Goal: Check status

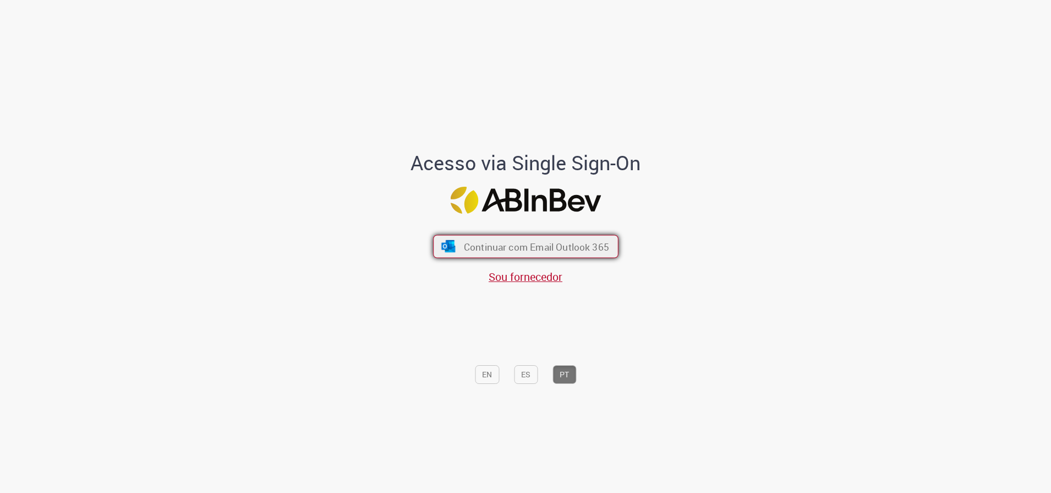
click at [565, 245] on span "Continuar com Email Outlook 365" at bounding box center [535, 246] width 145 height 13
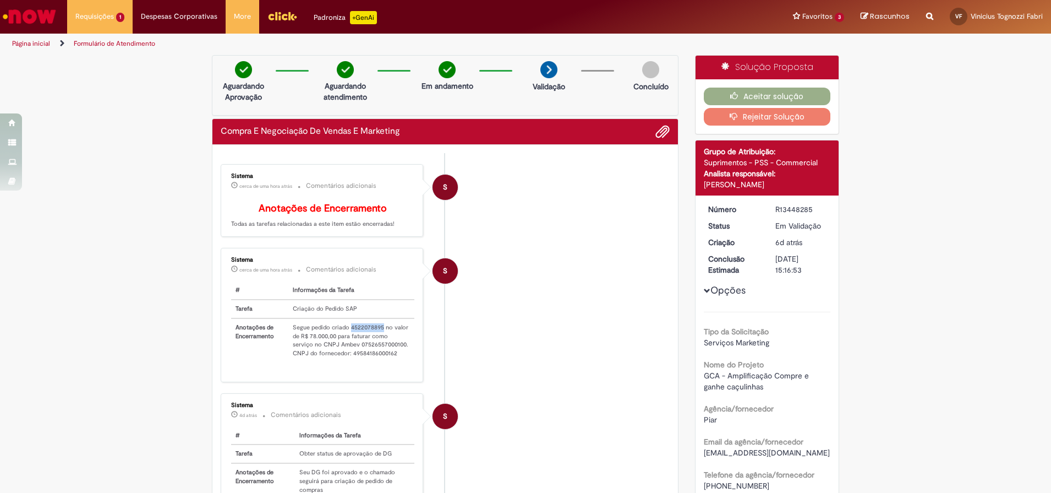
drag, startPoint x: 346, startPoint y: 342, endPoint x: 378, endPoint y: 345, distance: 32.0
click at [378, 345] on td "Segue pedido criado 4522078895 no valor de R$ 78.000,00 para faturar como servi…" at bounding box center [351, 340] width 126 height 44
click at [755, 96] on button "Aceitar solução" at bounding box center [767, 97] width 127 height 18
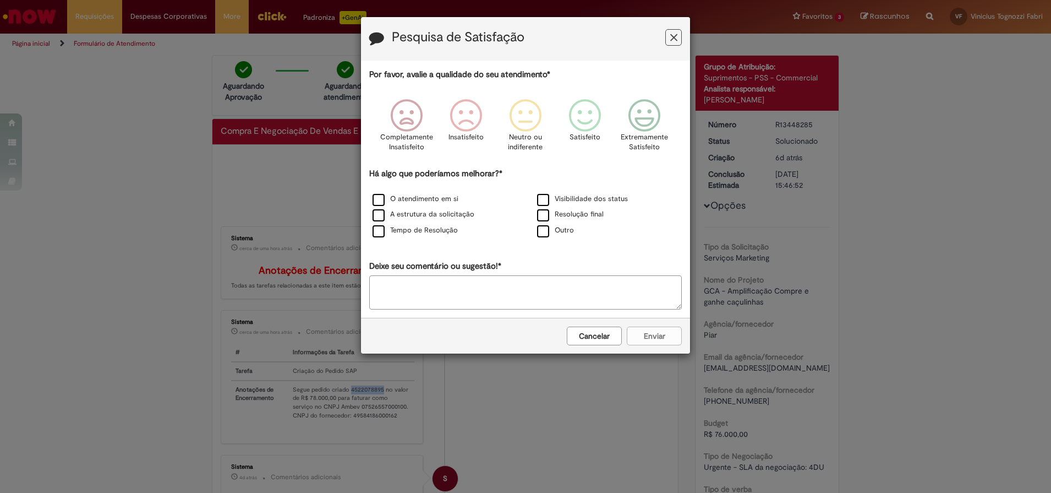
drag, startPoint x: 609, startPoint y: 334, endPoint x: 604, endPoint y: 344, distance: 11.8
click at [608, 334] on button "Cancelar" at bounding box center [594, 335] width 55 height 19
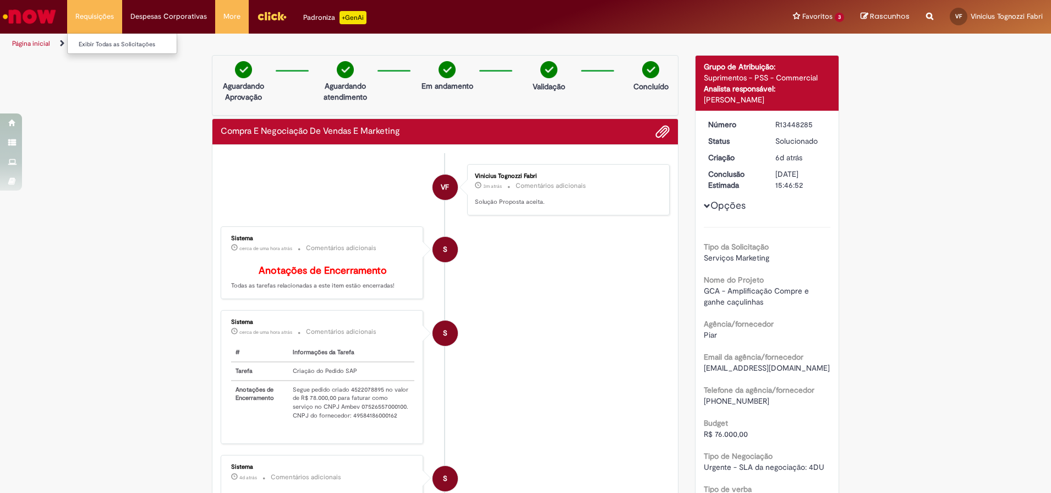
click at [96, 18] on li "Requisições Exibir Todas as Solicitações" at bounding box center [94, 16] width 55 height 33
click at [119, 43] on link "Exibir Todas as Solicitações" at bounding box center [128, 45] width 121 height 12
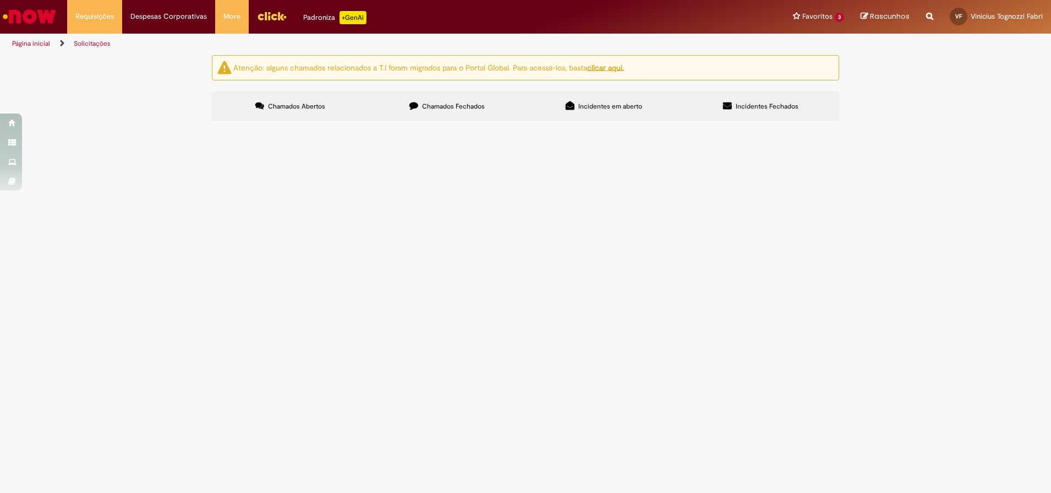
click at [436, 108] on span "Chamados Fechados" at bounding box center [453, 106] width 63 height 9
click at [0, 0] on span "Plano de amplificação regional das caçulinhas - Kits" at bounding box center [0, 0] width 0 height 0
click at [0, 0] on span "R13452188" at bounding box center [0, 0] width 0 height 0
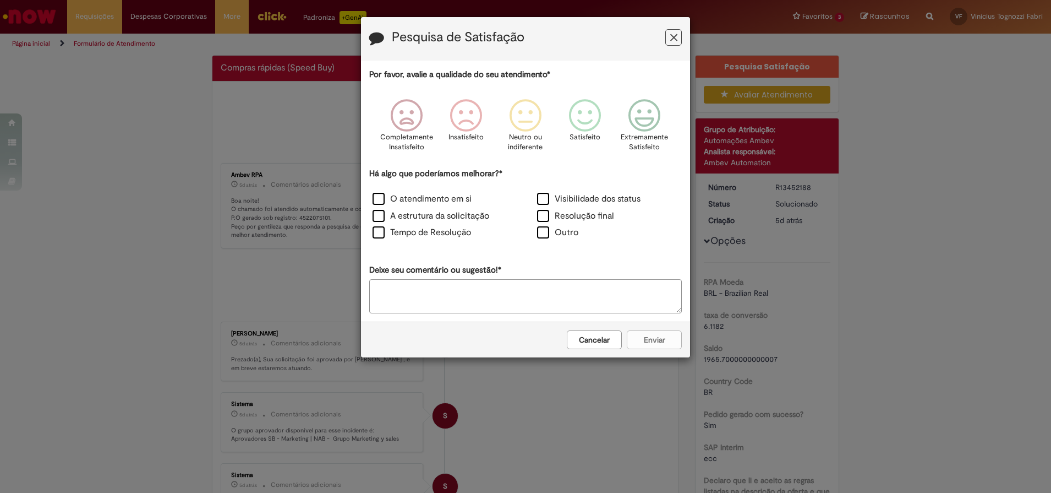
click at [676, 36] on icon "Feedback" at bounding box center [673, 38] width 7 height 12
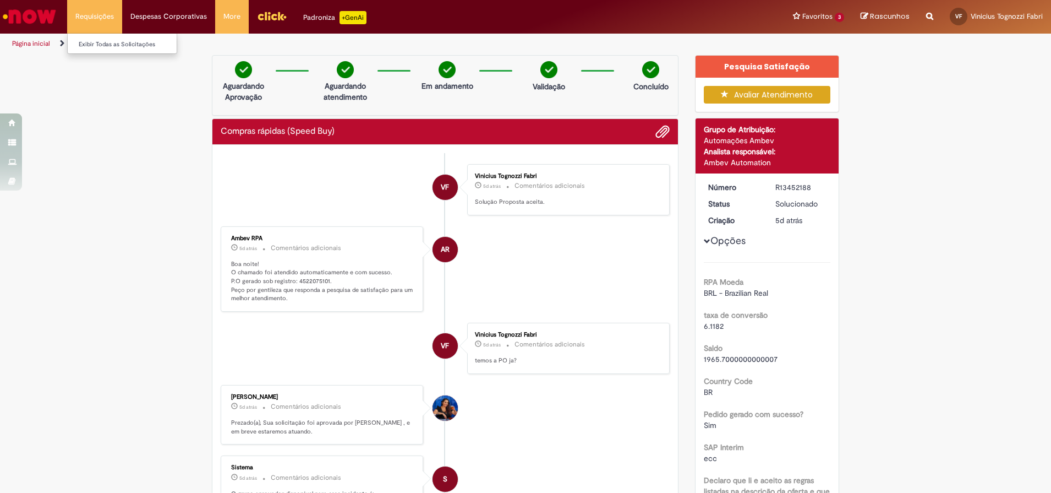
click at [103, 23] on li "Requisições Exibir Todas as Solicitações" at bounding box center [94, 16] width 55 height 33
click at [117, 47] on link "Exibir Todas as Solicitações" at bounding box center [128, 45] width 121 height 12
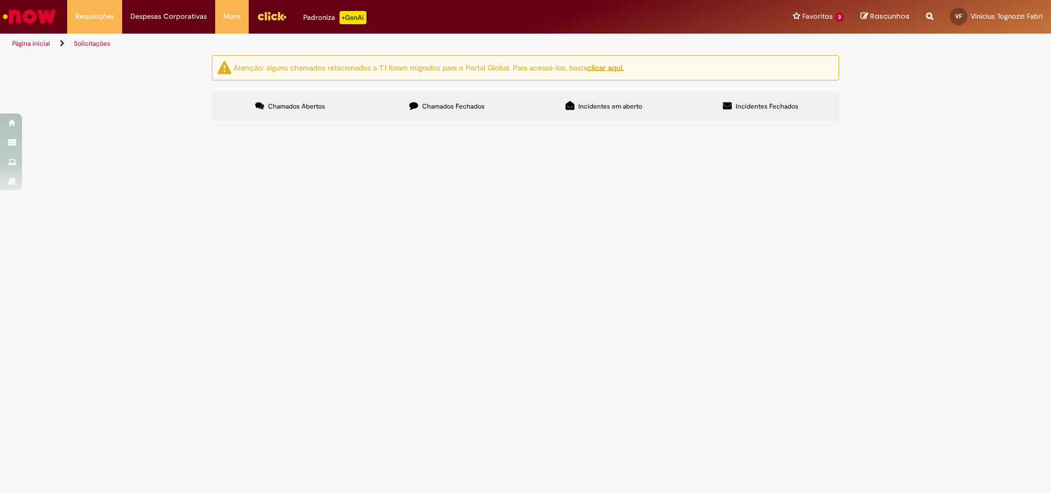
click at [473, 110] on span "Chamados Fechados" at bounding box center [453, 106] width 63 height 9
drag, startPoint x: 199, startPoint y: 263, endPoint x: 243, endPoint y: 263, distance: 44.0
click at [243, 124] on div "Atenção: alguns chamados relacionados a T.I foram migrados para o Portal Global…" at bounding box center [526, 89] width 644 height 69
drag, startPoint x: 243, startPoint y: 263, endPoint x: 197, endPoint y: 279, distance: 48.4
click at [197, 124] on div "Atenção: alguns chamados relacionados a T.I foram migrados para o Portal Global…" at bounding box center [525, 89] width 1051 height 69
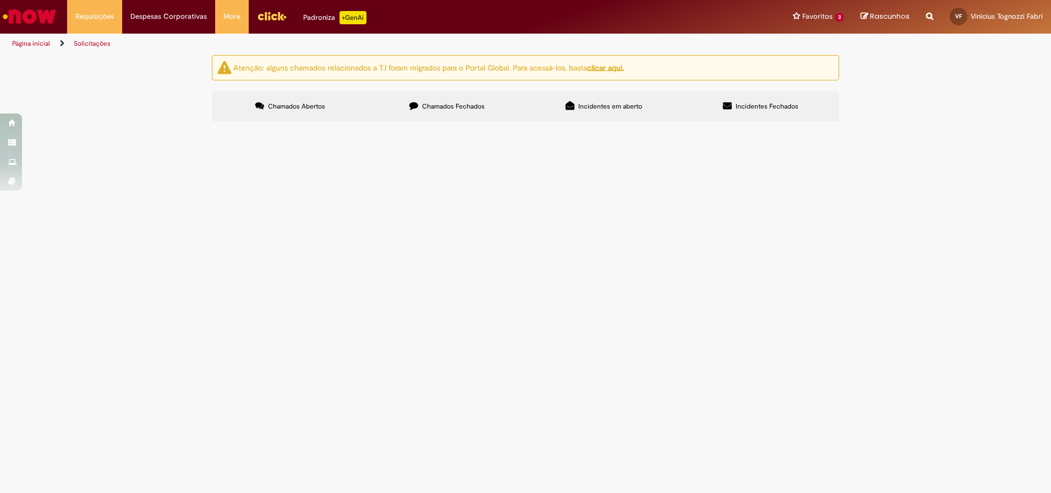
click at [204, 124] on div "Atenção: alguns chamados relacionados a T.I foram migrados para o Portal Global…" at bounding box center [526, 89] width 644 height 69
click at [0, 0] on td "R13452188" at bounding box center [0, 0] width 0 height 0
drag, startPoint x: 257, startPoint y: 261, endPoint x: 223, endPoint y: 263, distance: 34.2
click at [0, 0] on td "R13452188" at bounding box center [0, 0] width 0 height 0
copy span "R13452188"
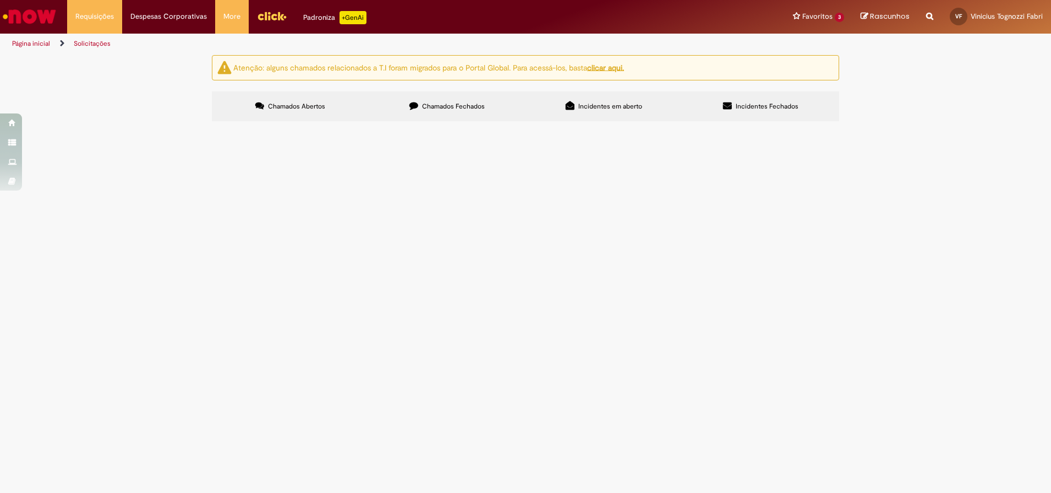
drag, startPoint x: 303, startPoint y: 259, endPoint x: 862, endPoint y: 201, distance: 562.2
click at [862, 124] on div "Atenção: alguns chamados relacionados a T.I foram migrados para o Portal Global…" at bounding box center [525, 89] width 1051 height 69
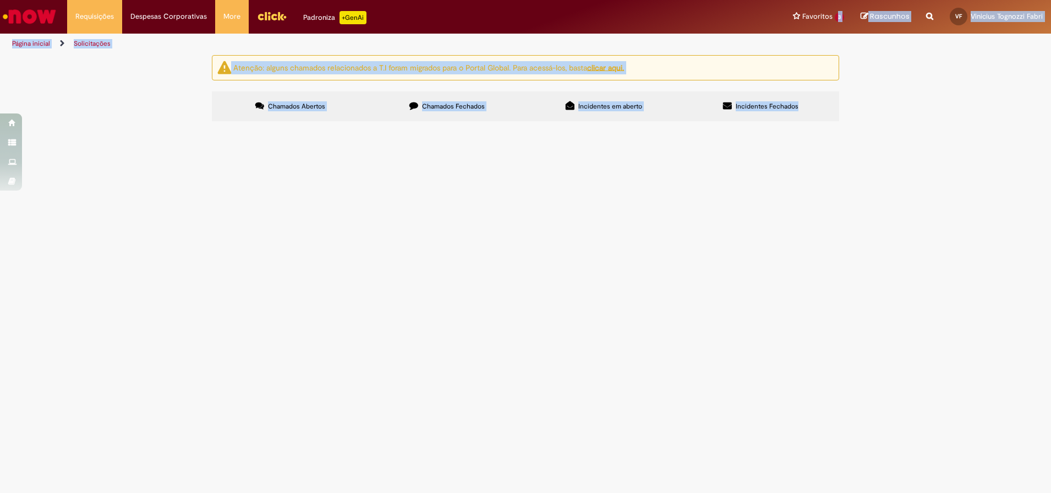
drag, startPoint x: 413, startPoint y: 260, endPoint x: 840, endPoint y: -67, distance: 537.4
click at [840, 0] on html "Pular para o conteúdo da página Requisições Exibir Todas as Solicitações Requis…" at bounding box center [525, 246] width 1051 height 493
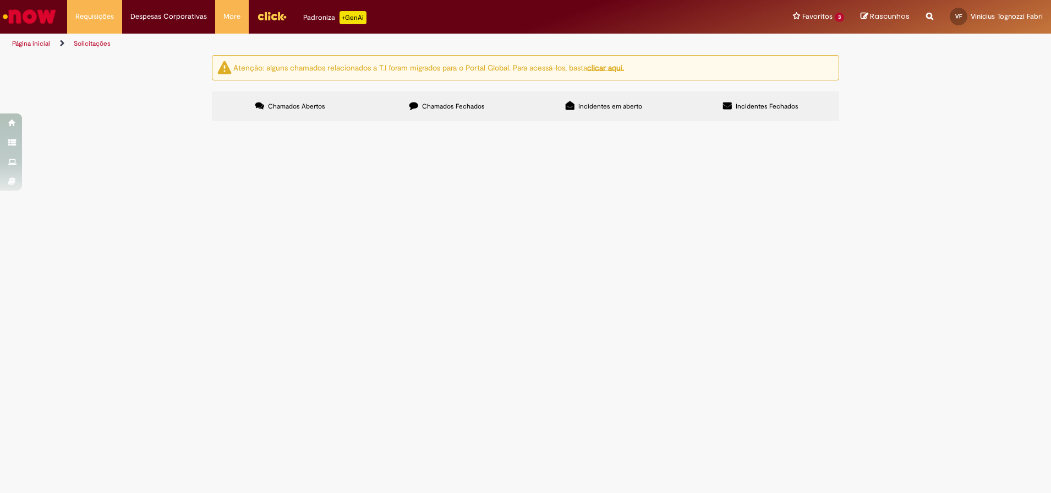
click at [909, 124] on div "Atenção: alguns chamados relacionados a T.I foram migrados para o Portal Global…" at bounding box center [525, 89] width 1051 height 69
click at [0, 0] on span "Plano de amplificação regional das caçulinhas - Kits" at bounding box center [0, 0] width 0 height 0
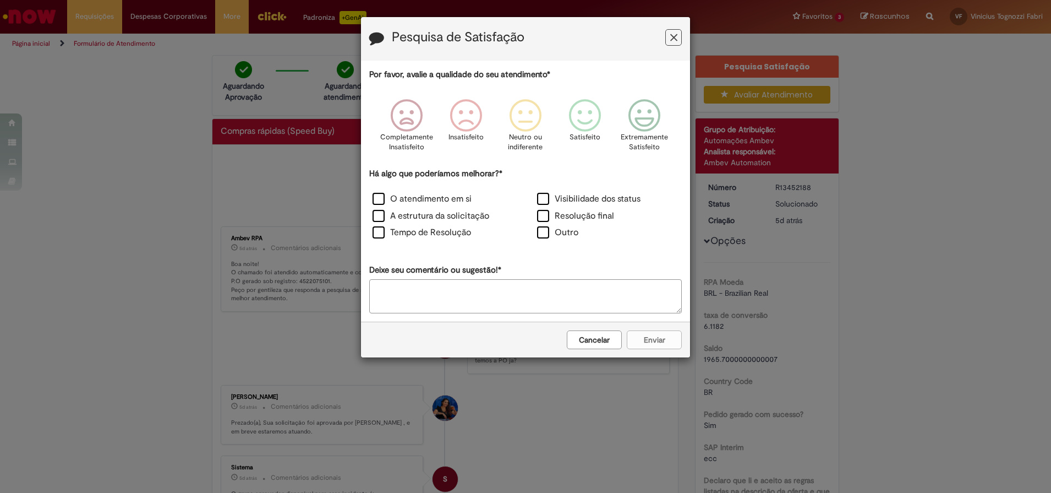
click at [675, 42] on icon "Feedback" at bounding box center [673, 38] width 7 height 12
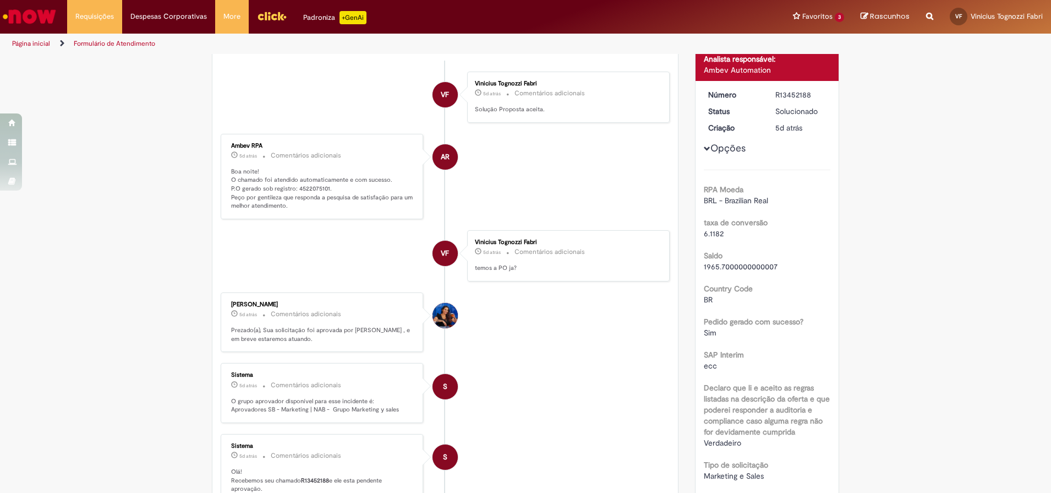
scroll to position [91, 0]
drag, startPoint x: 292, startPoint y: 190, endPoint x: 322, endPoint y: 192, distance: 29.7
click at [322, 192] on p "Boa noite! O chamado foi atendido automaticamente e com sucesso. P.O gerado sob…" at bounding box center [322, 190] width 183 height 43
copy p "4522075101"
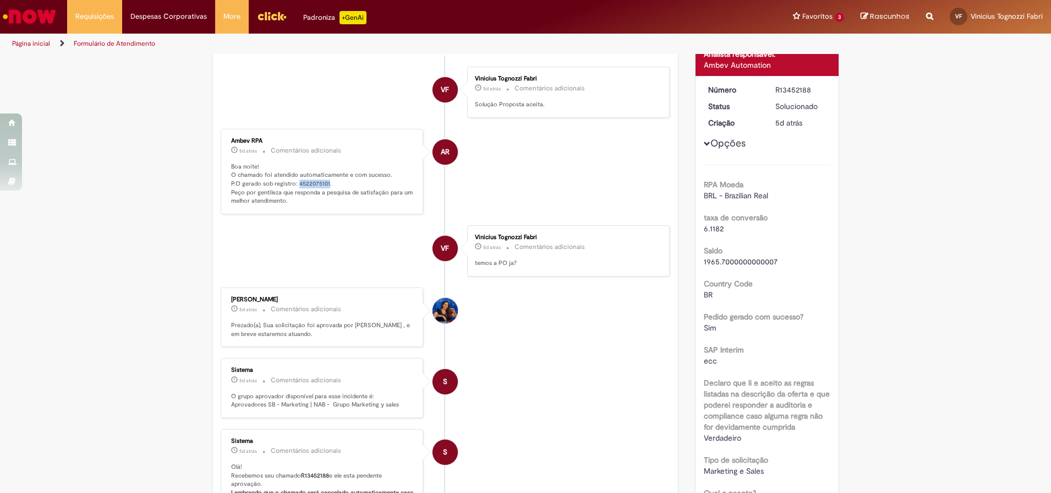
scroll to position [0, 0]
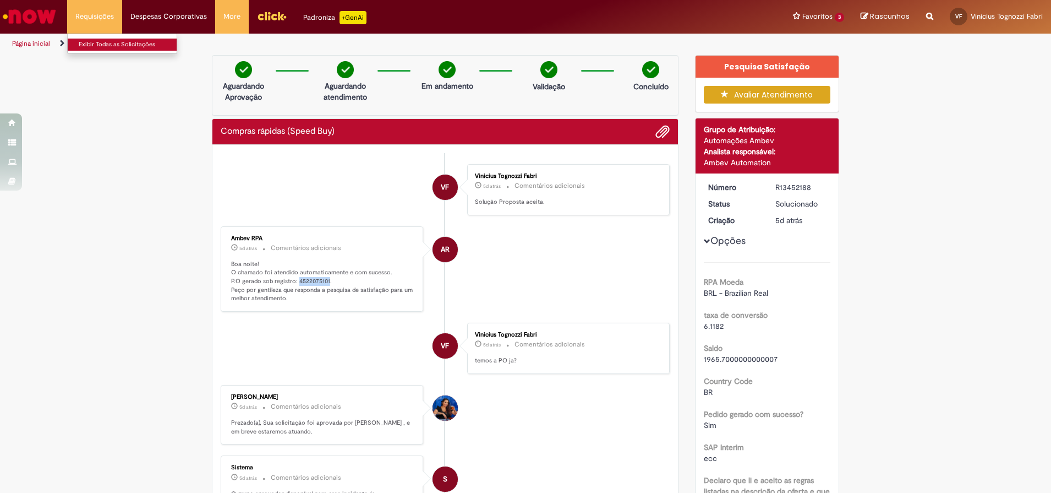
drag, startPoint x: 96, startPoint y: 45, endPoint x: 95, endPoint y: 14, distance: 31.4
click at [97, 45] on link "Exibir Todas as Solicitações" at bounding box center [128, 45] width 121 height 12
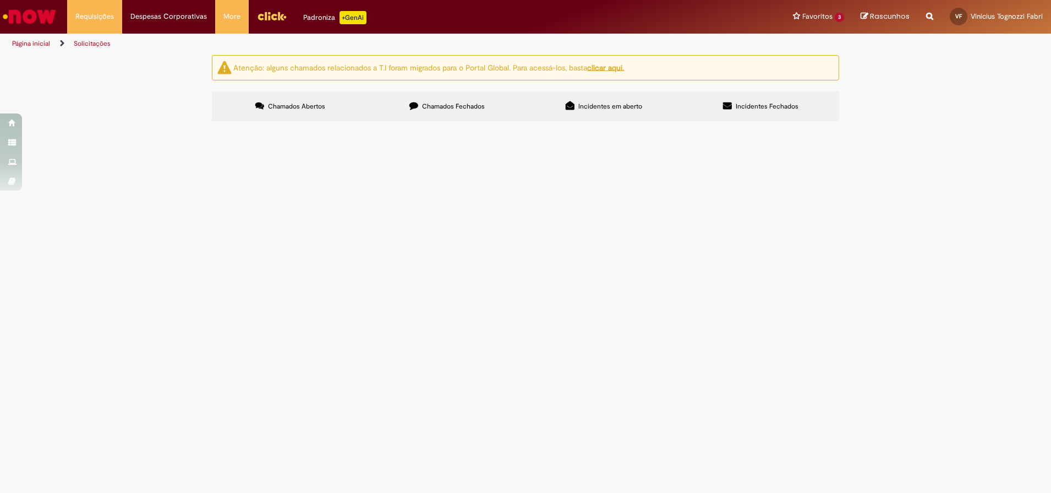
click at [447, 108] on span "Chamados Fechados" at bounding box center [453, 106] width 63 height 9
click at [0, 0] on span "R13452183" at bounding box center [0, 0] width 0 height 0
click at [0, 0] on span "Compras rápidas (Speed Buy)" at bounding box center [0, 0] width 0 height 0
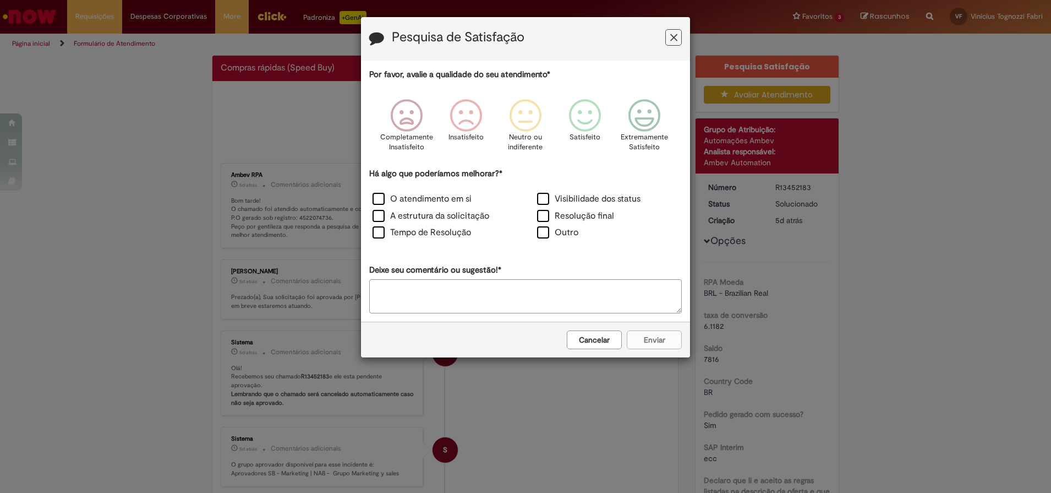
click at [667, 32] on button "Feedback" at bounding box center [673, 37] width 17 height 17
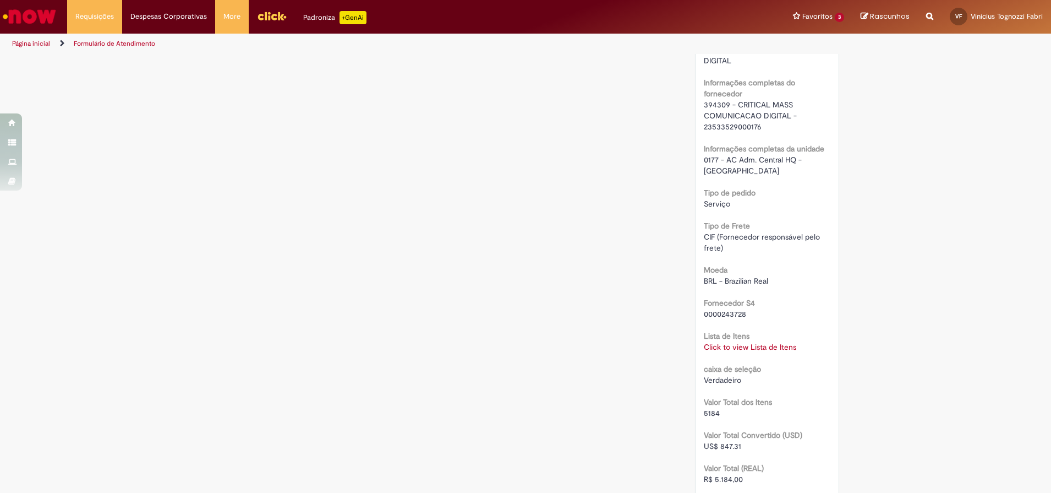
scroll to position [1238, 0]
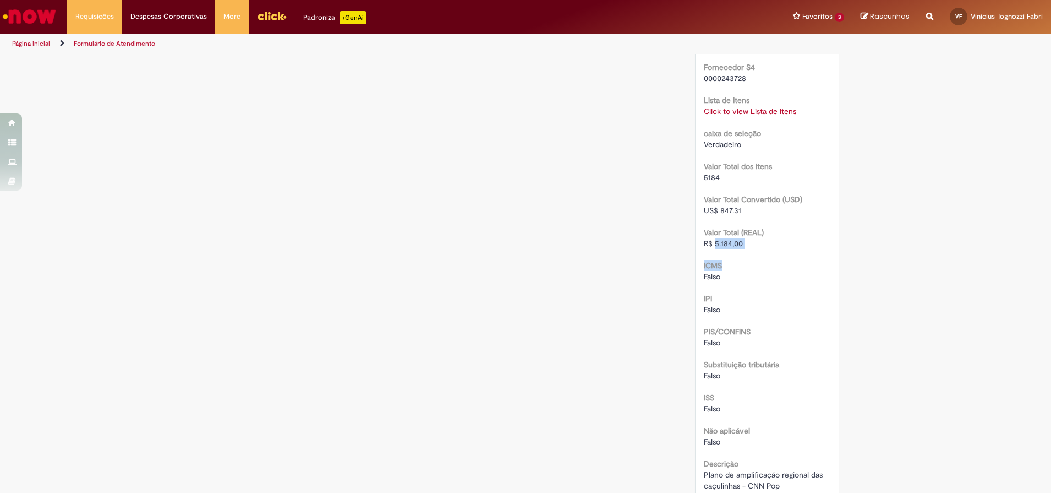
drag, startPoint x: 709, startPoint y: 234, endPoint x: 740, endPoint y: 239, distance: 30.7
click at [727, 238] on span "R$ 5.184,00" at bounding box center [723, 243] width 39 height 10
copy span "5.184"
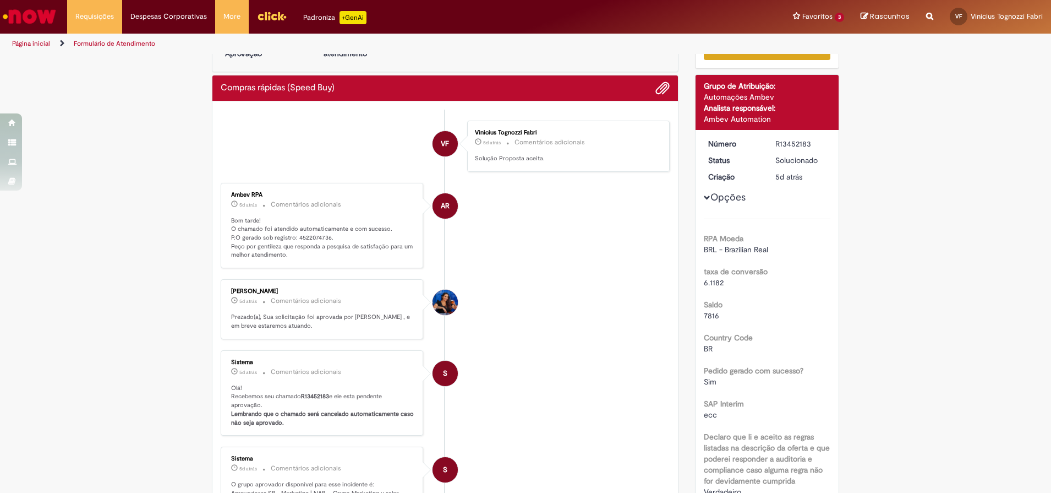
scroll to position [0, 0]
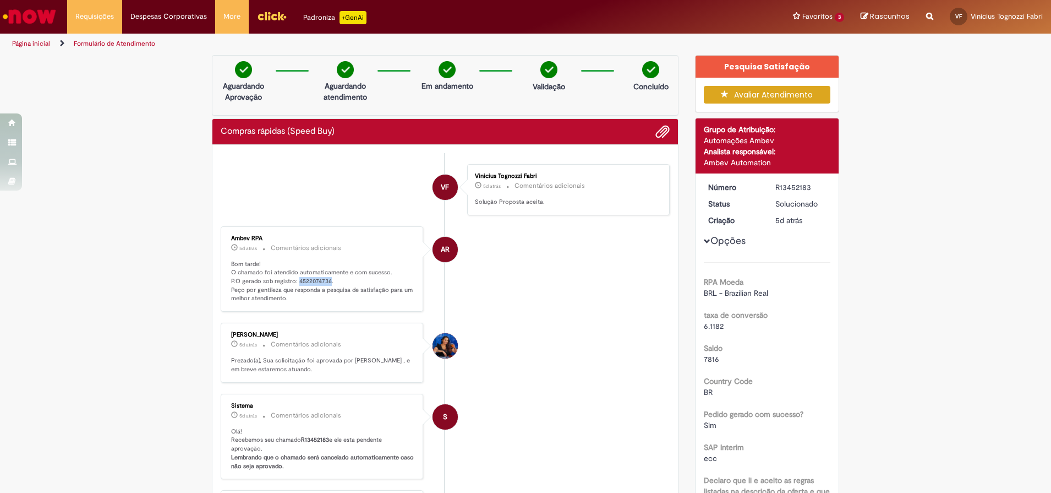
drag, startPoint x: 293, startPoint y: 282, endPoint x: 324, endPoint y: 285, distance: 31.0
click at [324, 285] on p "Bom tarde! O chamado foi atendido automaticamente e com sucesso. P.O gerado sob…" at bounding box center [322, 281] width 183 height 43
copy p "4522074736"
drag, startPoint x: 770, startPoint y: 183, endPoint x: 814, endPoint y: 184, distance: 44.0
click at [814, 184] on div "R13452183" at bounding box center [800, 187] width 51 height 11
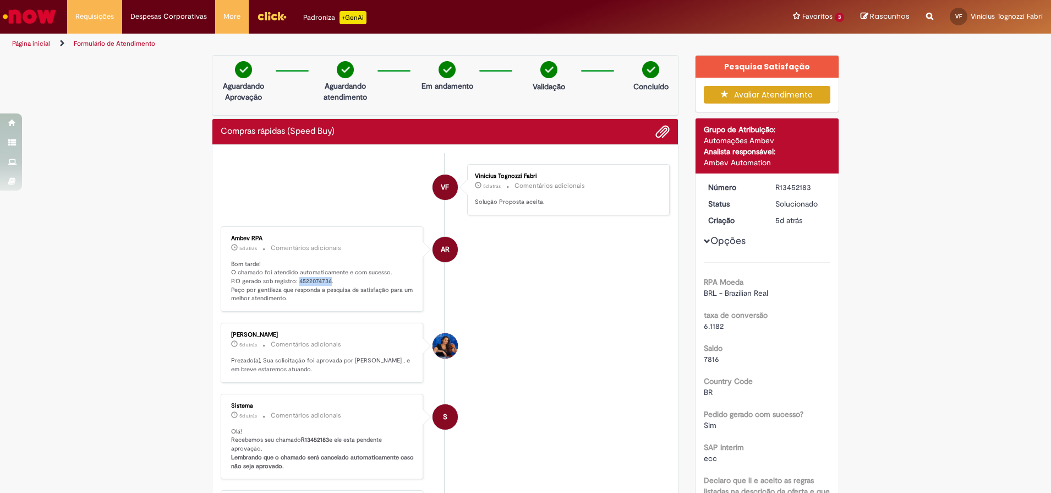
copy div "R13452183"
click at [102, 49] on link "Exibir Todas as Solicitações" at bounding box center [128, 45] width 121 height 12
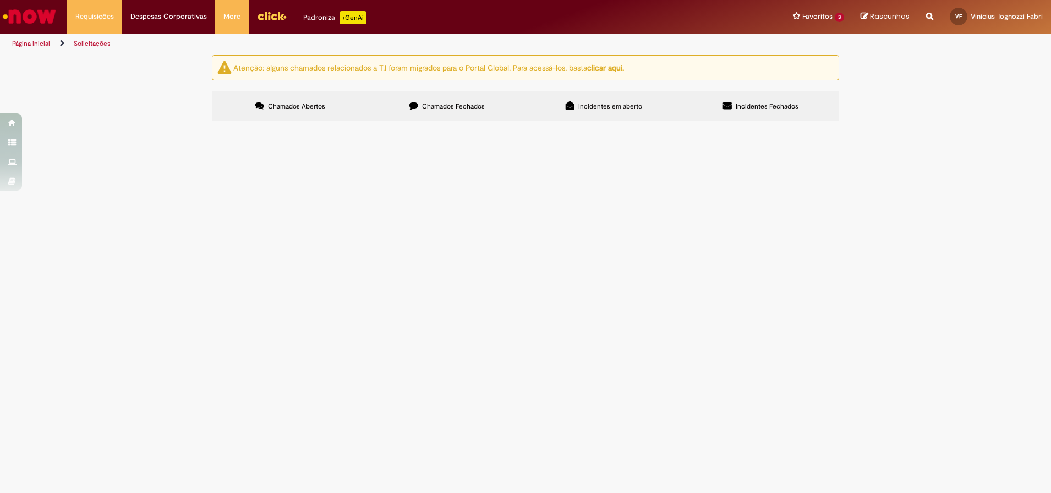
click at [467, 100] on label "Chamados Fechados" at bounding box center [447, 106] width 157 height 30
click at [0, 0] on td "R13452188" at bounding box center [0, 0] width 0 height 0
click at [0, 0] on span "Compras rápidas (Speed Buy)" at bounding box center [0, 0] width 0 height 0
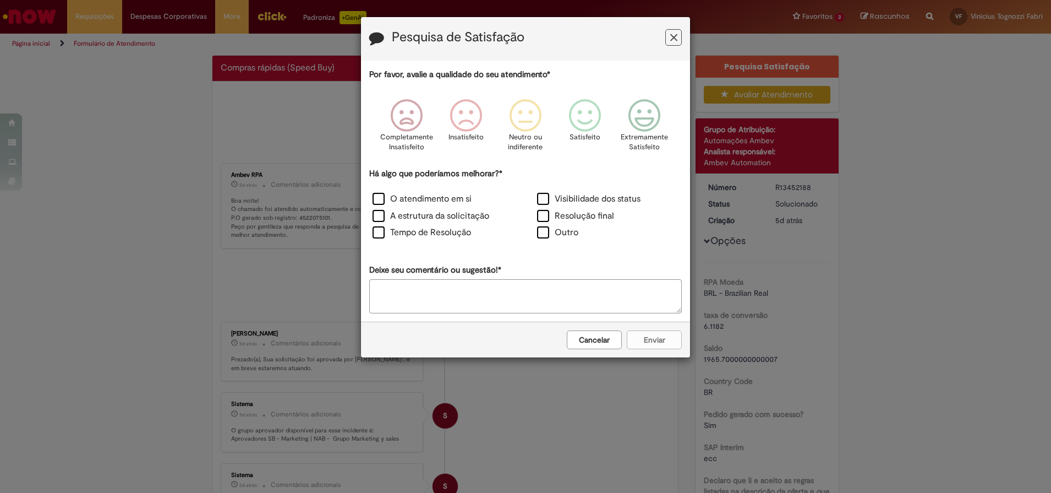
click at [676, 36] on icon "Feedback" at bounding box center [673, 38] width 7 height 12
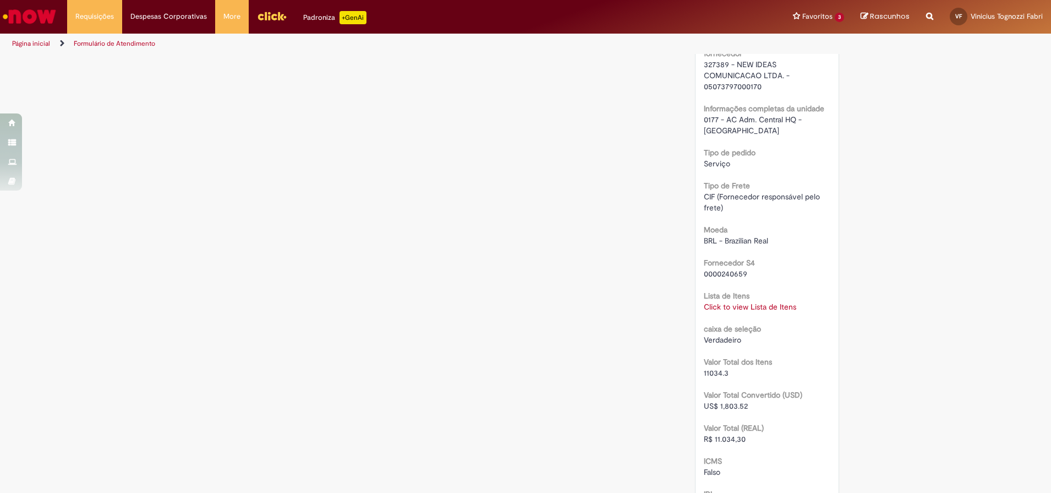
scroll to position [1101, 0]
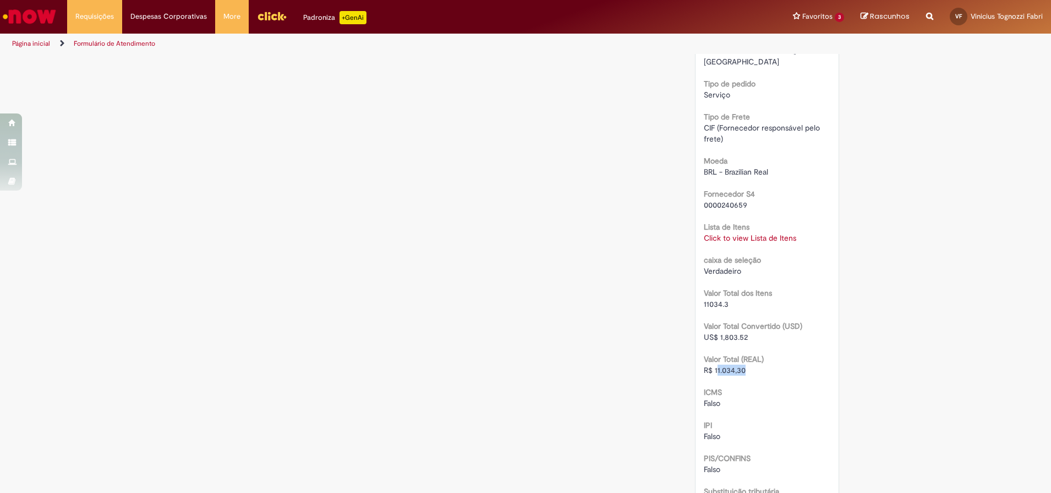
drag, startPoint x: 711, startPoint y: 360, endPoint x: 740, endPoint y: 362, distance: 28.7
click at [740, 365] on span "R$ 11.034,30" at bounding box center [725, 370] width 42 height 10
drag, startPoint x: 740, startPoint y: 362, endPoint x: 715, endPoint y: 359, distance: 24.9
click at [717, 365] on span "R$ 11.034,30" at bounding box center [725, 370] width 42 height 10
drag, startPoint x: 711, startPoint y: 359, endPoint x: 740, endPoint y: 358, distance: 29.2
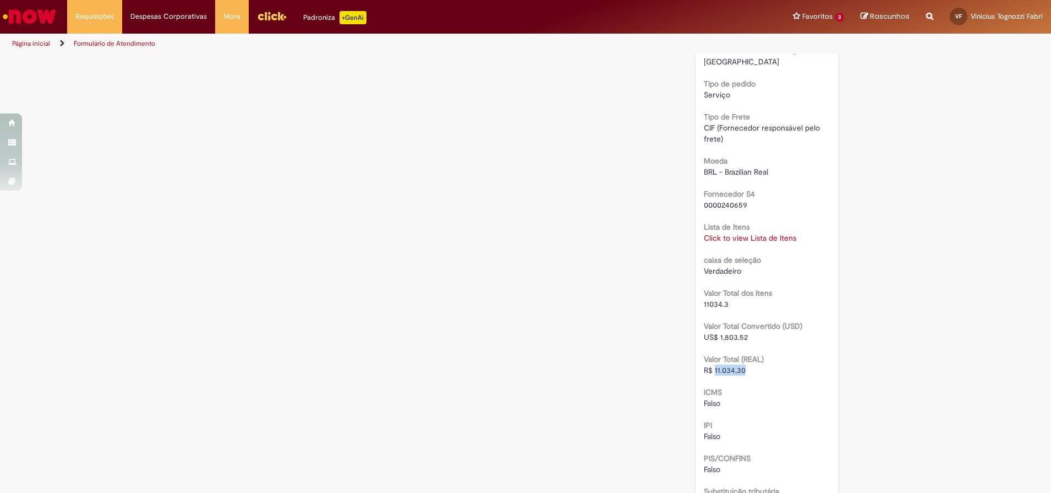
click at [740, 365] on span "R$ 11.034,30" at bounding box center [725, 370] width 42 height 10
copy span "11.034,30"
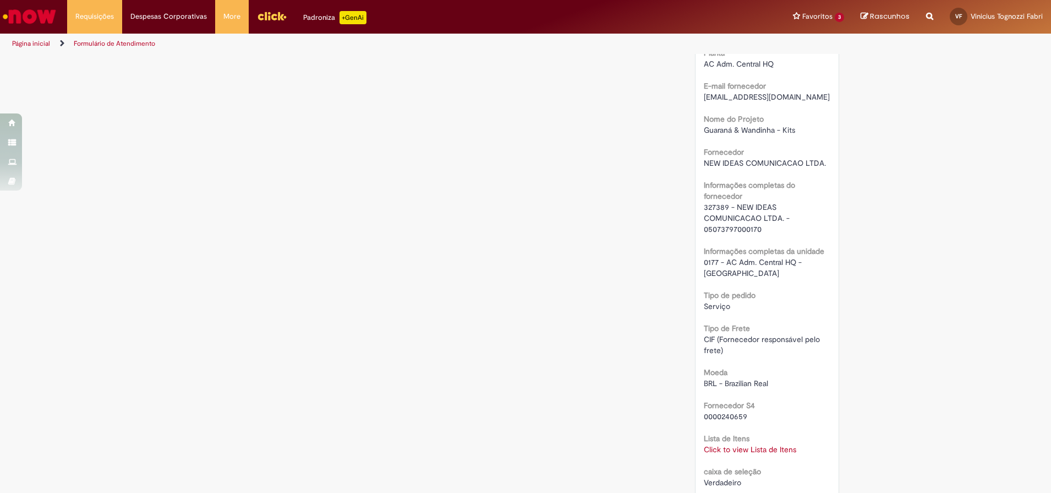
scroll to position [757, 0]
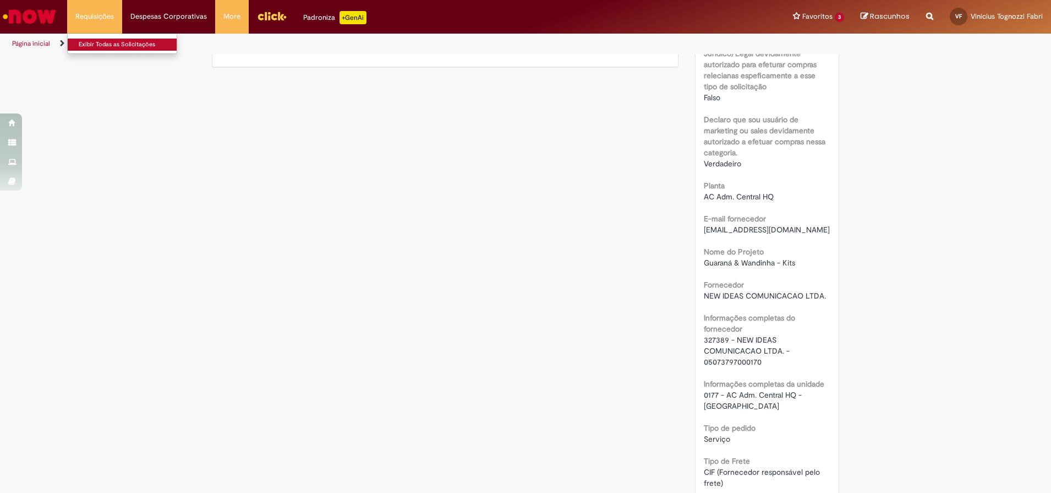
click at [110, 48] on link "Exibir Todas as Solicitações" at bounding box center [128, 45] width 121 height 12
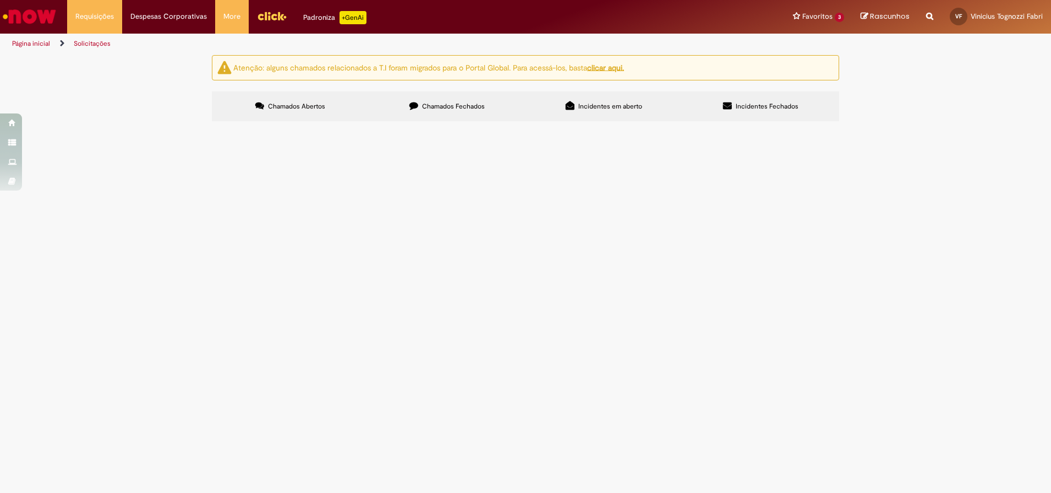
click at [465, 110] on span "Chamados Fechados" at bounding box center [453, 106] width 63 height 9
click at [0, 0] on span "GCA - Amplificação Compre e ganhe caçulinhas" at bounding box center [0, 0] width 0 height 0
click at [0, 0] on span "Compra E Negociação De Vendas E Marketing" at bounding box center [0, 0] width 0 height 0
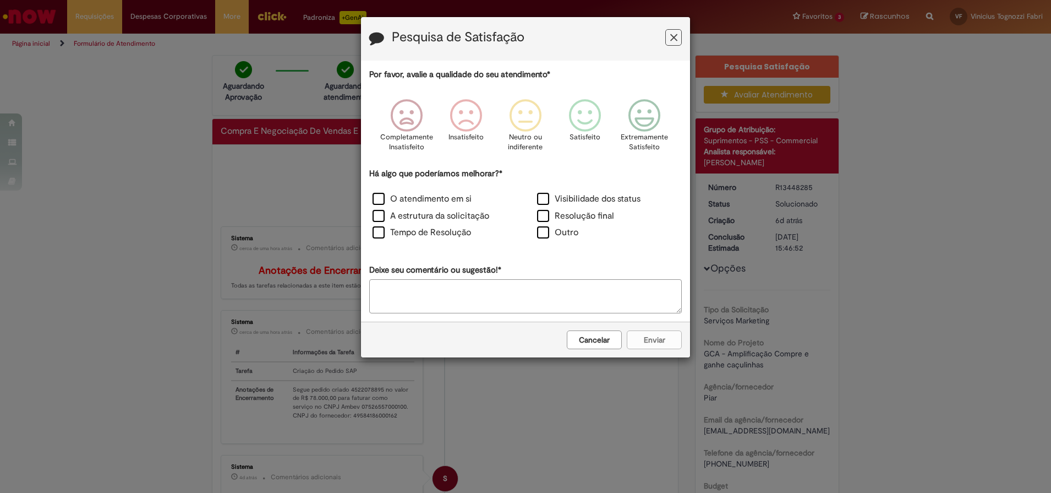
click at [608, 338] on button "Cancelar" at bounding box center [594, 339] width 55 height 19
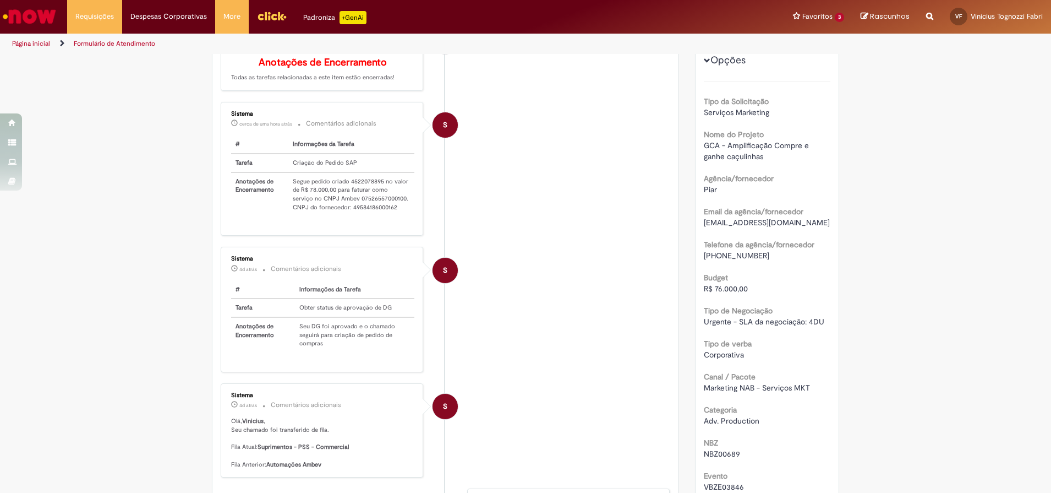
scroll to position [275, 0]
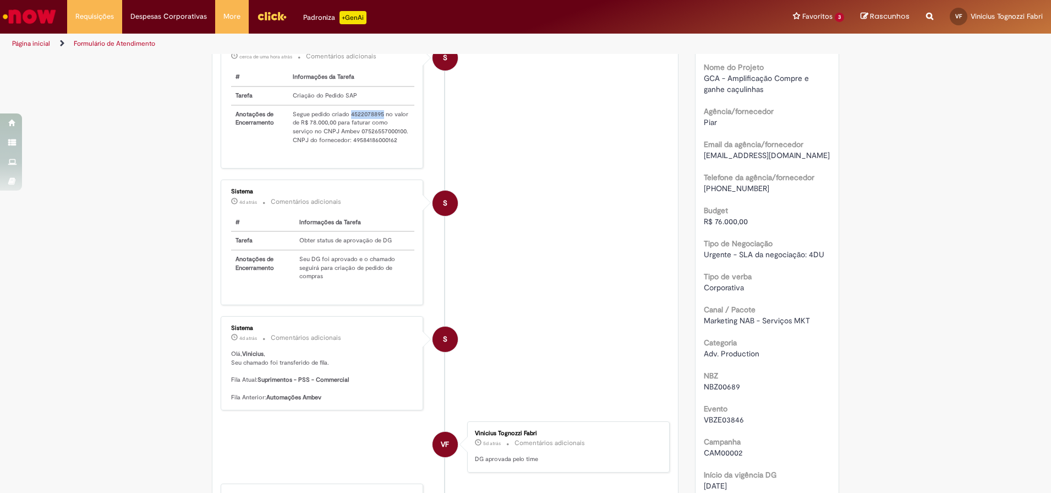
drag, startPoint x: 345, startPoint y: 131, endPoint x: 378, endPoint y: 132, distance: 33.0
click at [378, 132] on td "Segue pedido criado 4522078895 no valor de R$ 78.000,00 para faturar como servi…" at bounding box center [351, 127] width 126 height 44
copy td "4522078895"
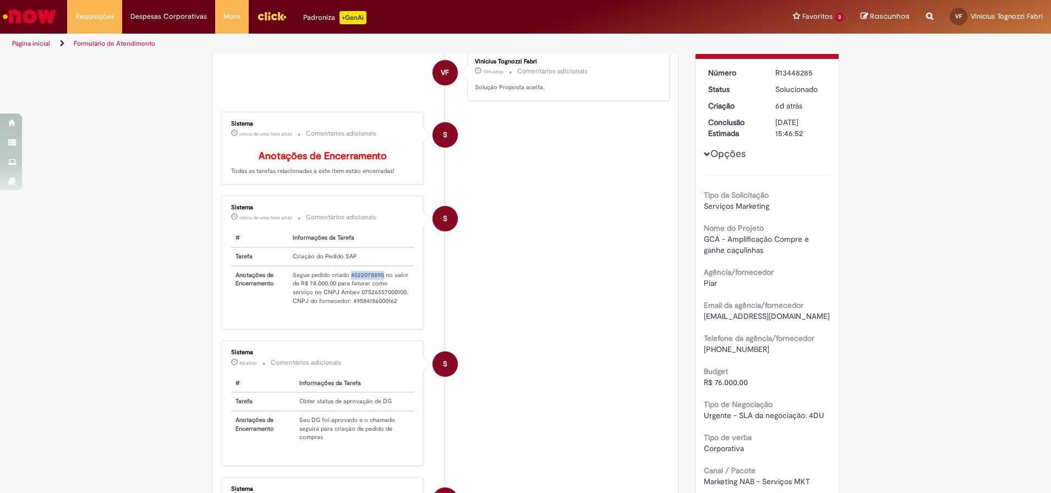
scroll to position [0, 0]
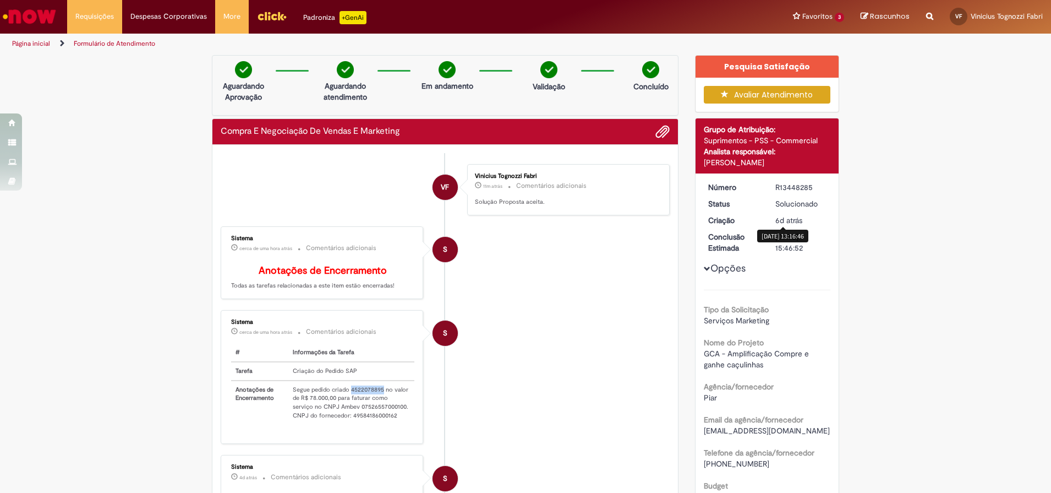
drag, startPoint x: 790, startPoint y: 181, endPoint x: 808, endPoint y: 185, distance: 18.6
click at [808, 185] on dd "R13448285" at bounding box center [801, 187] width 68 height 11
copy div "R13448285"
